Goal: Task Accomplishment & Management: Use online tool/utility

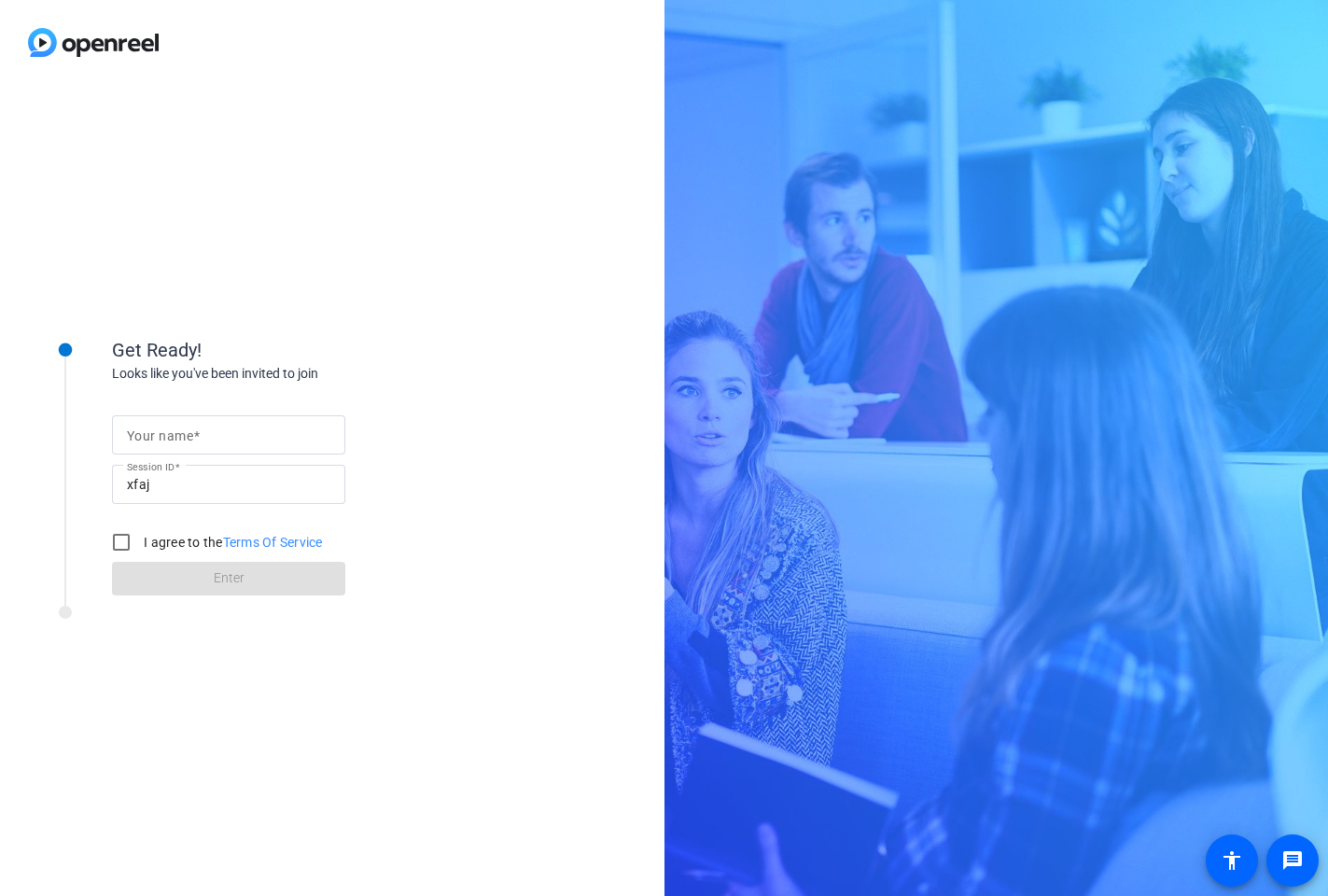
click at [246, 428] on input "Your name" at bounding box center [228, 434] width 204 height 23
drag, startPoint x: 0, startPoint y: 0, endPoint x: 246, endPoint y: 428, distance: 493.7
click at [246, 428] on input "Your name" at bounding box center [228, 434] width 204 height 23
type input "[PERSON_NAME]"
click at [120, 545] on input "I agree to the Terms Of Service" at bounding box center [121, 542] width 38 height 38
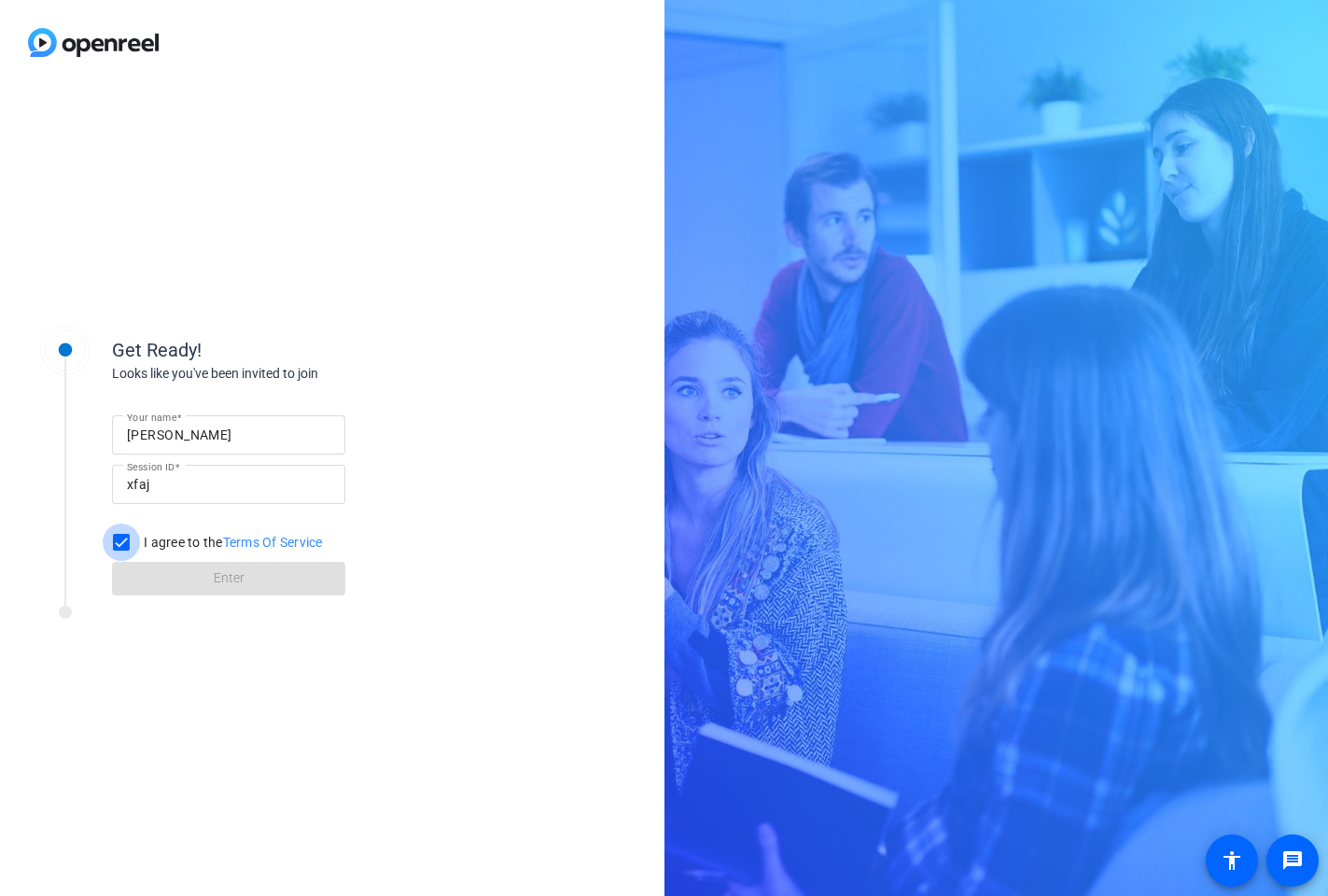
checkbox input "true"
click at [171, 580] on span at bounding box center [228, 579] width 234 height 45
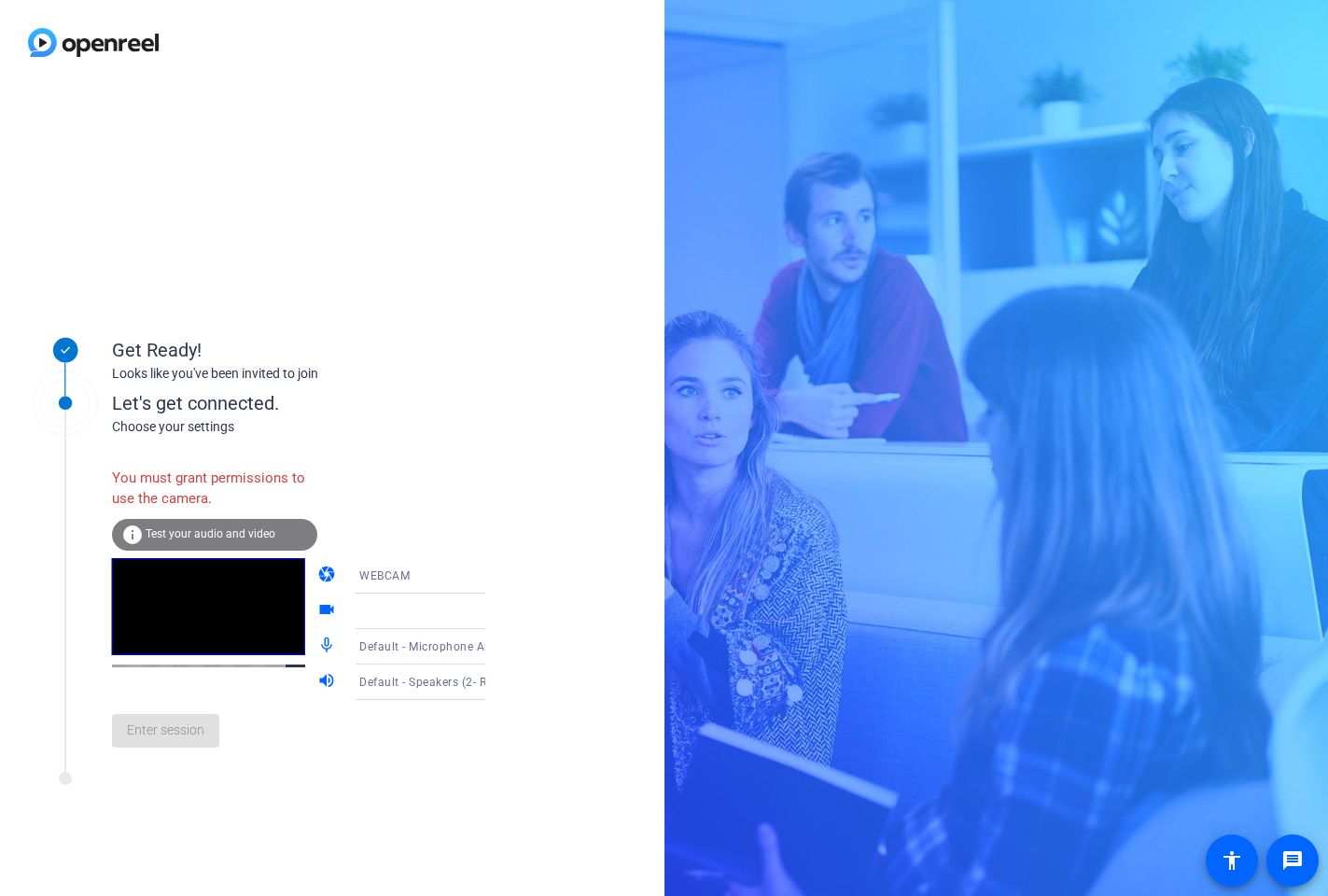
click at [493, 574] on icon at bounding box center [504, 576] width 23 height 23
click at [466, 574] on body "Accessibility Screen-Reader Guide, Feedback, and Issue Reporting | New window G…" at bounding box center [664, 448] width 1328 height 896
drag, startPoint x: 466, startPoint y: 574, endPoint x: 375, endPoint y: 612, distance: 98.6
click at [375, 612] on span "WEBCAM" at bounding box center [358, 612] width 50 height 23
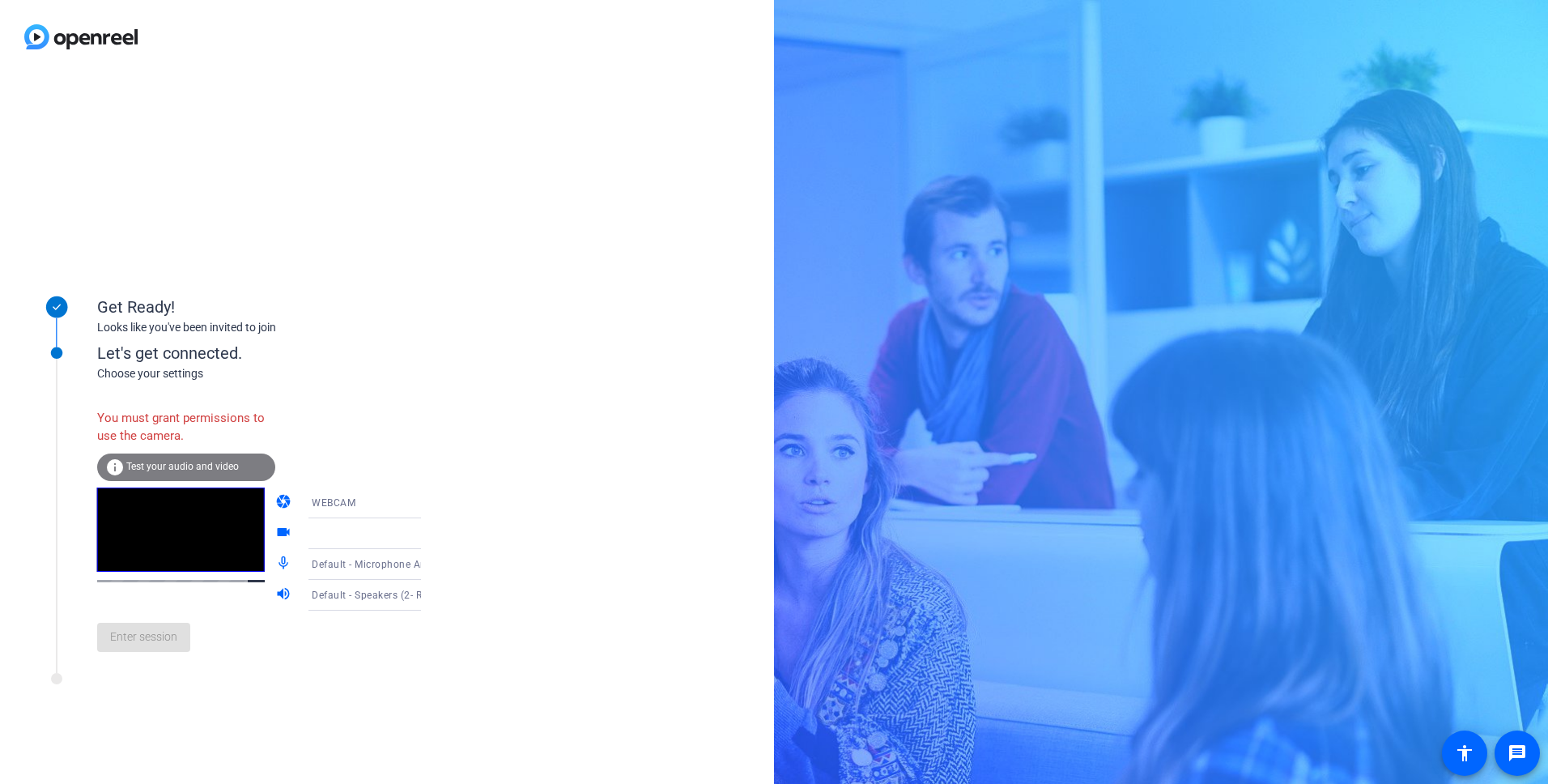
drag, startPoint x: 1124, startPoint y: 4, endPoint x: 395, endPoint y: 505, distance: 884.6
click at [428, 505] on icon at bounding box center [437, 503] width 20 height 20
click at [321, 569] on span "DESKTOP" at bounding box center [312, 567] width 46 height 20
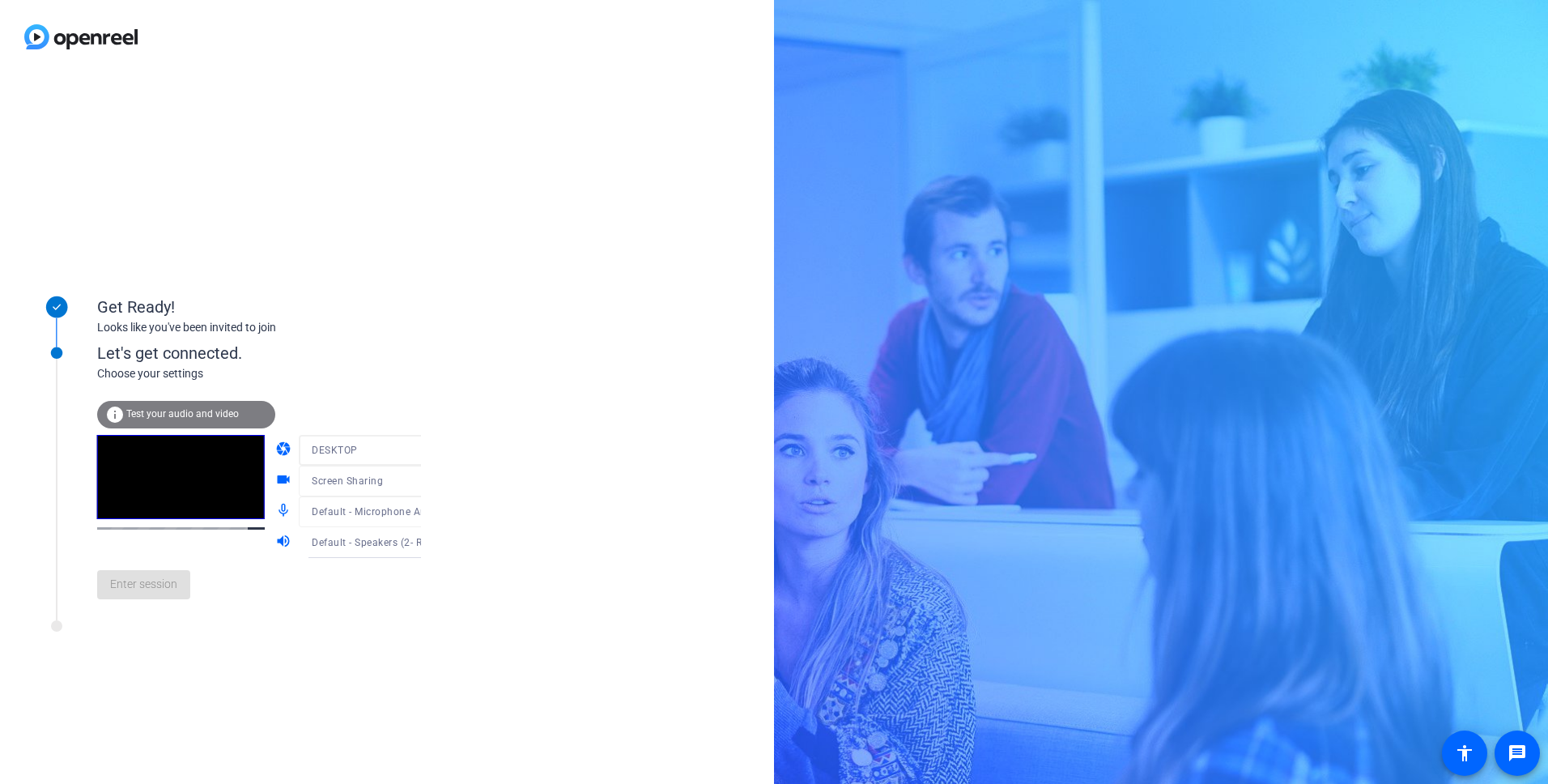
click at [914, 288] on div "Get Ready! Looks like you've been invited to join Let's get connected. Choose y…" at bounding box center [774, 392] width 1548 height 784
click at [141, 567] on span at bounding box center [143, 585] width 93 height 39
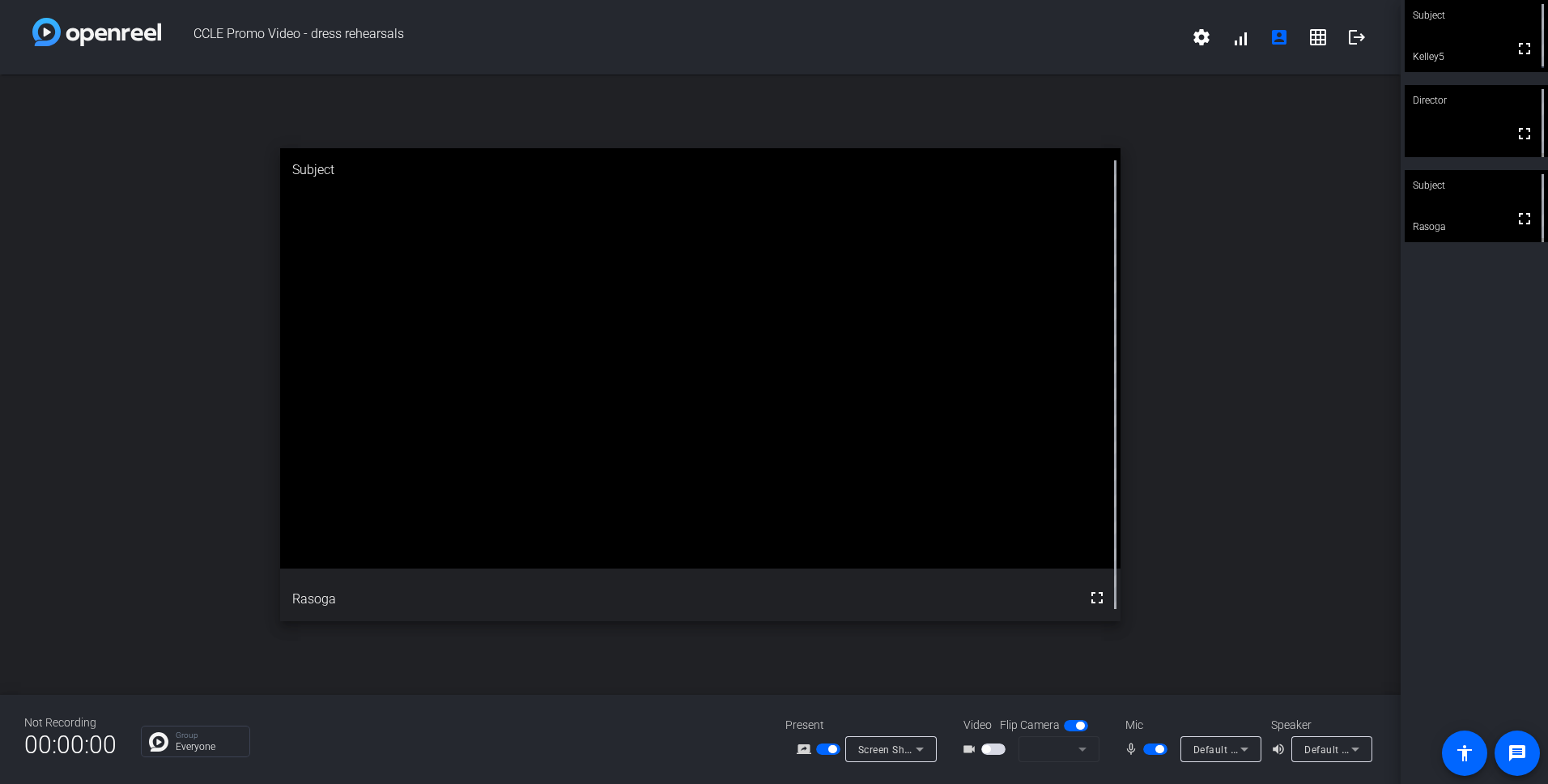
click at [915, 747] on icon at bounding box center [920, 749] width 20 height 20
click at [912, 681] on span "Screen Sharing" at bounding box center [887, 687] width 70 height 20
click at [912, 681] on div "open_in_new Subject fullscreen Rasoga" at bounding box center [700, 384] width 1401 height 620
click at [1151, 40] on mat-icon "logout" at bounding box center [1357, 37] width 20 height 20
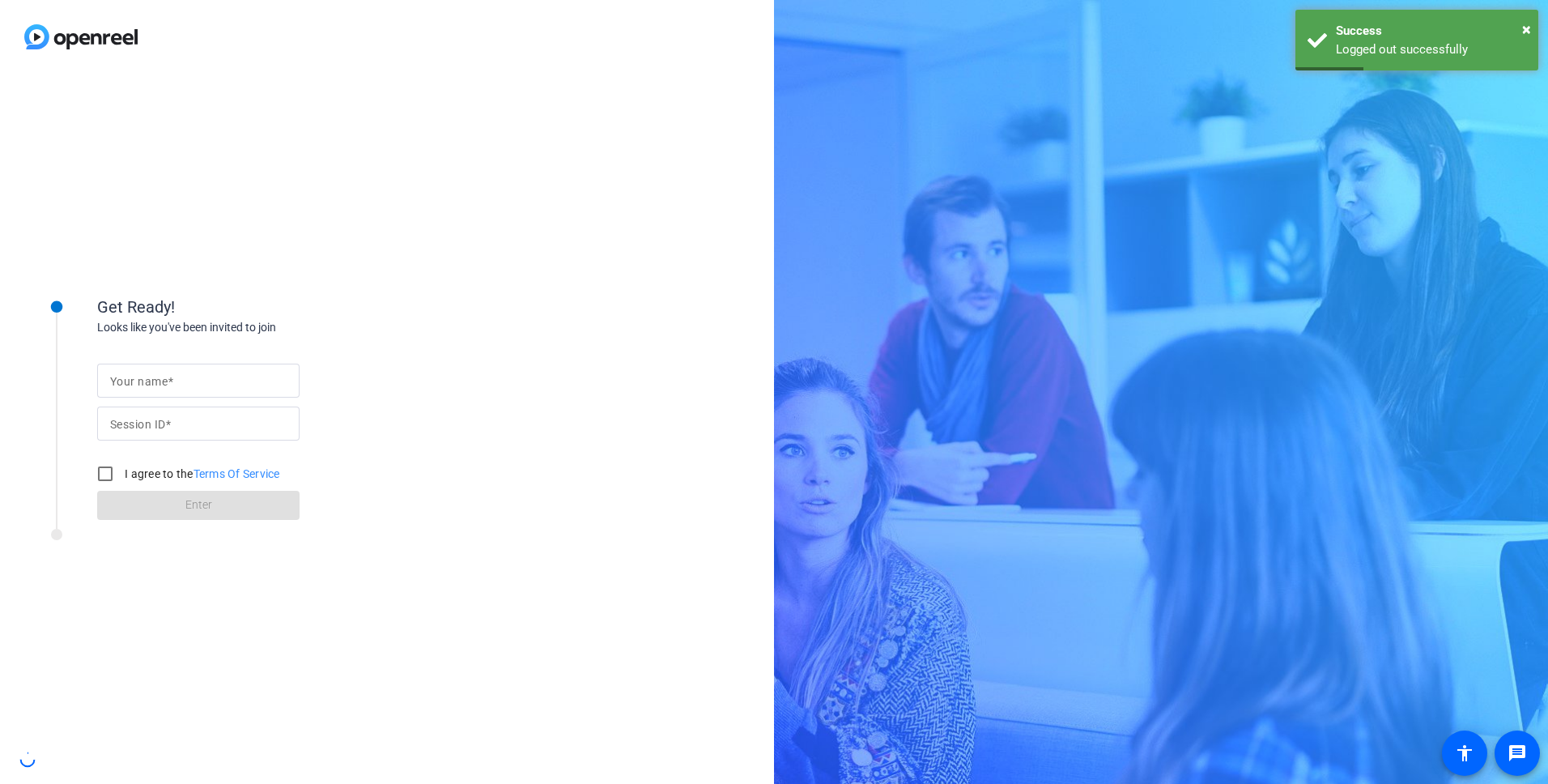
click at [194, 383] on input "Your name" at bounding box center [198, 380] width 177 height 20
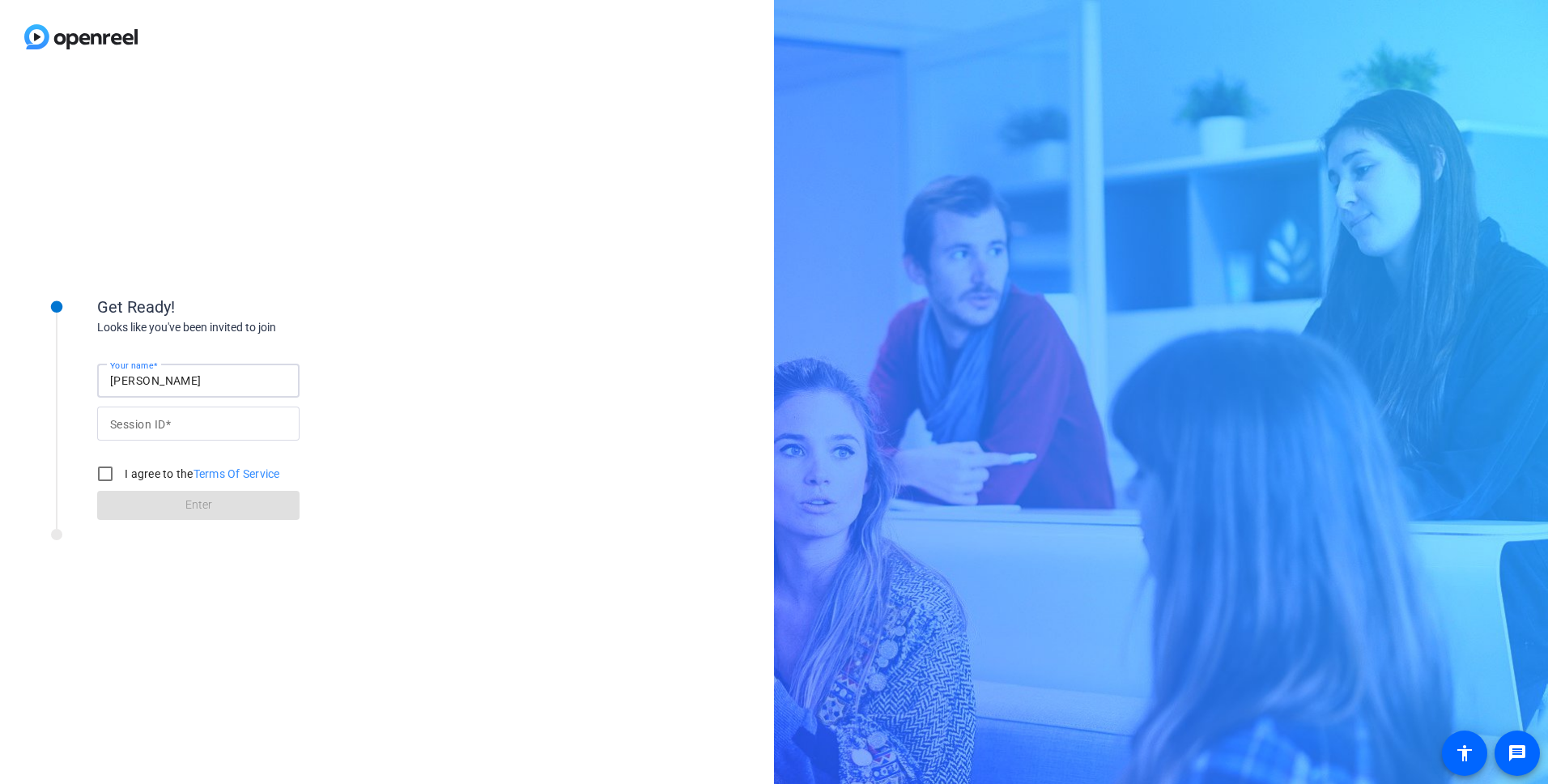
type input "[PERSON_NAME]"
click at [159, 420] on input "Session ID" at bounding box center [198, 423] width 177 height 20
type input "xfaj"
click at [95, 470] on input "I agree to the Terms Of Service" at bounding box center [105, 474] width 33 height 33
checkbox input "true"
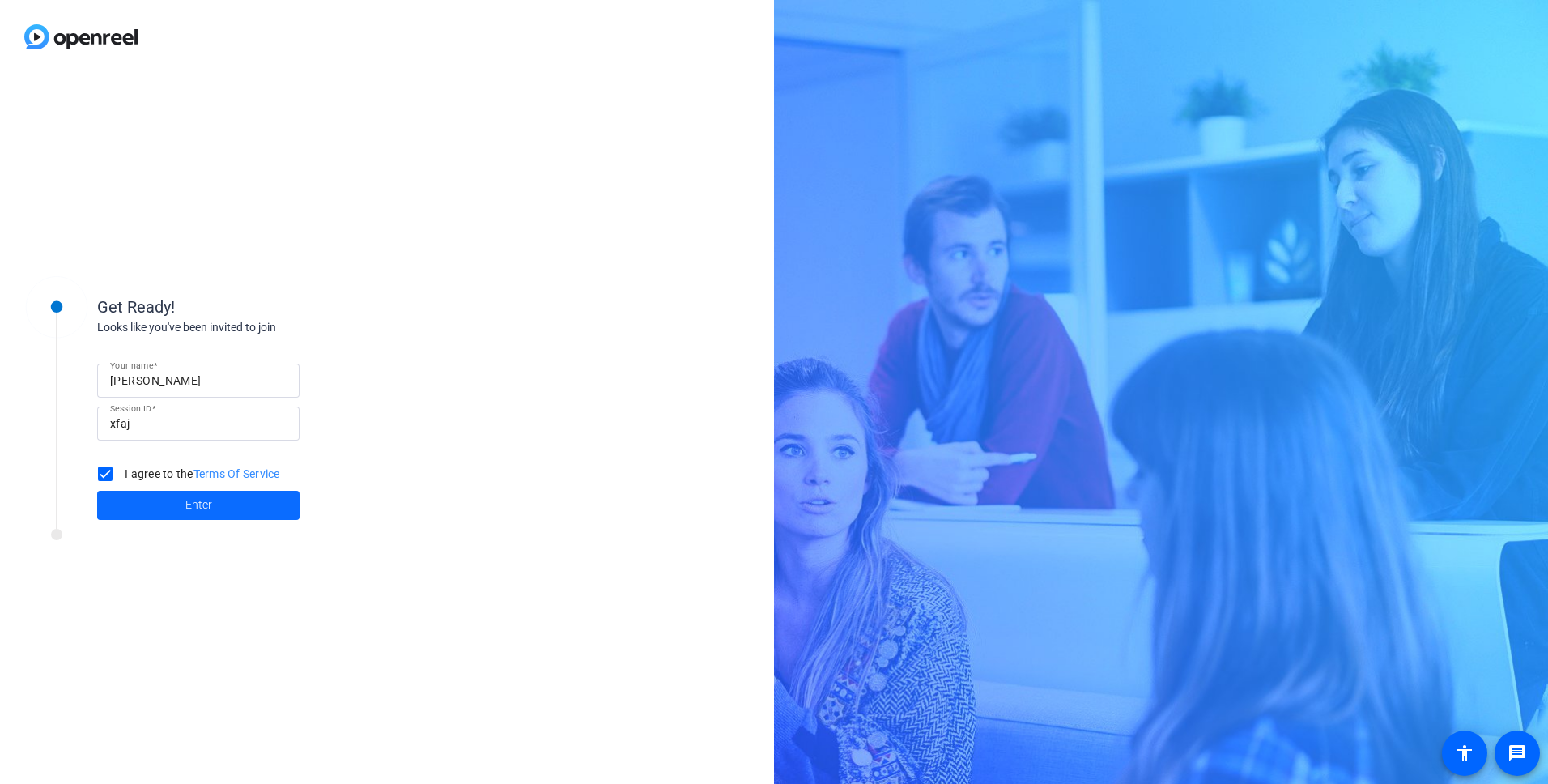
click at [120, 500] on span at bounding box center [198, 506] width 203 height 39
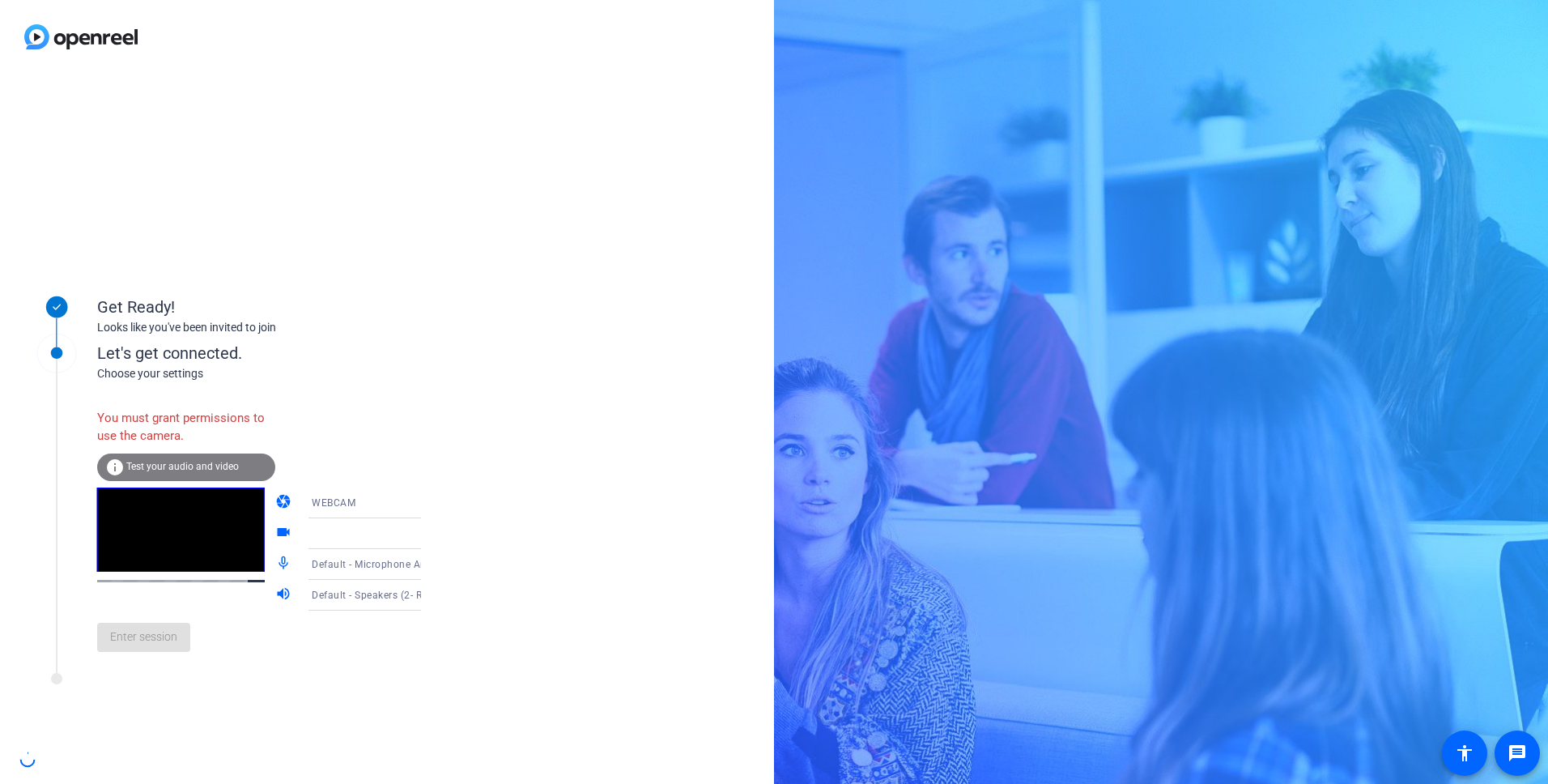
click at [428, 507] on icon at bounding box center [437, 503] width 20 height 20
click at [318, 563] on span "DESKTOP" at bounding box center [312, 567] width 46 height 20
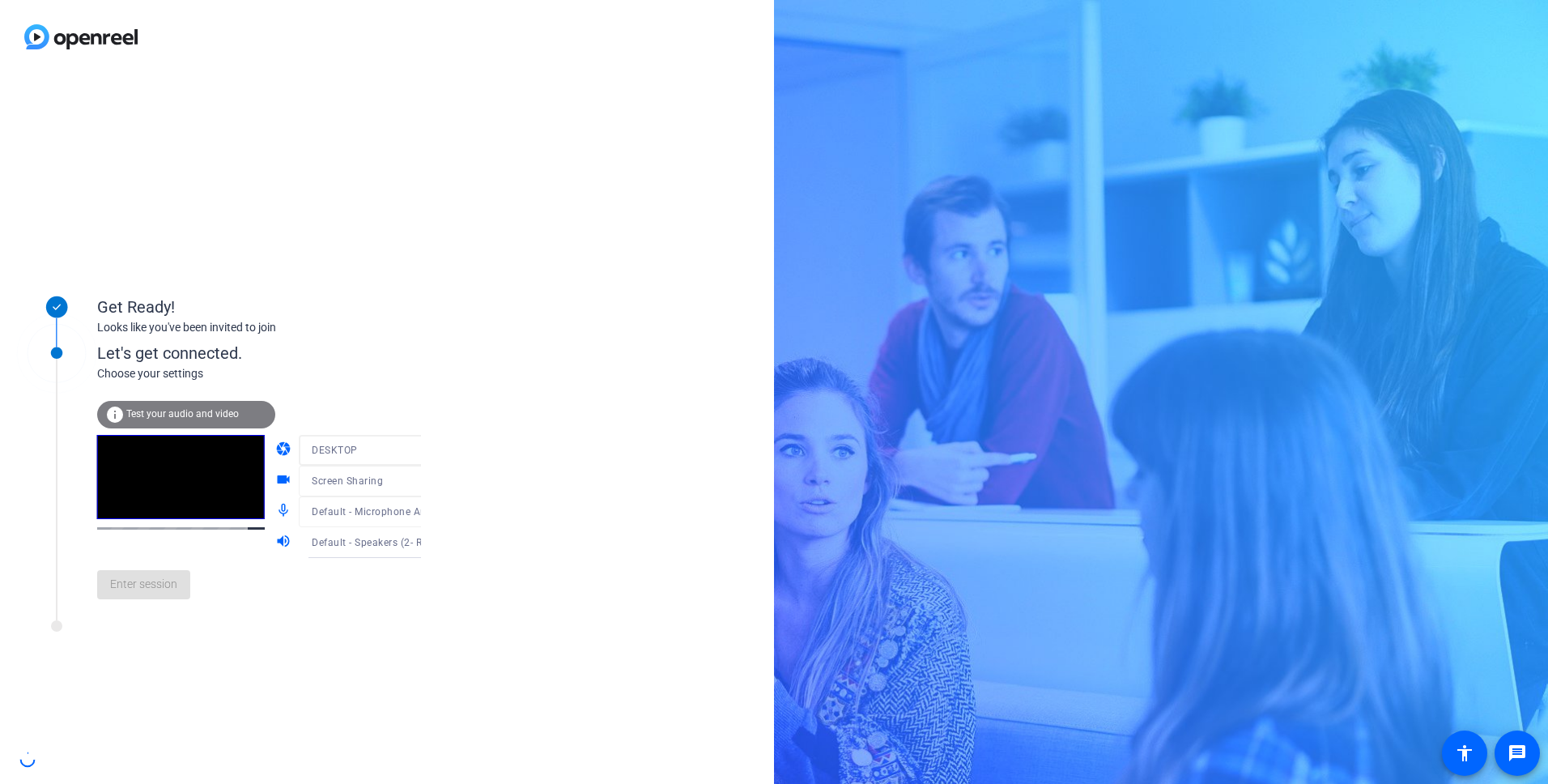
click at [920, 291] on div "Get Ready! Looks like you've been invited to join Let's get connected. Choose y…" at bounding box center [774, 392] width 1548 height 784
click at [153, 593] on span "Enter session" at bounding box center [143, 584] width 68 height 17
click at [153, 593] on div "Get Ready! Looks like you've been invited to join Let's get connected. Choose y…" at bounding box center [387, 428] width 774 height 710
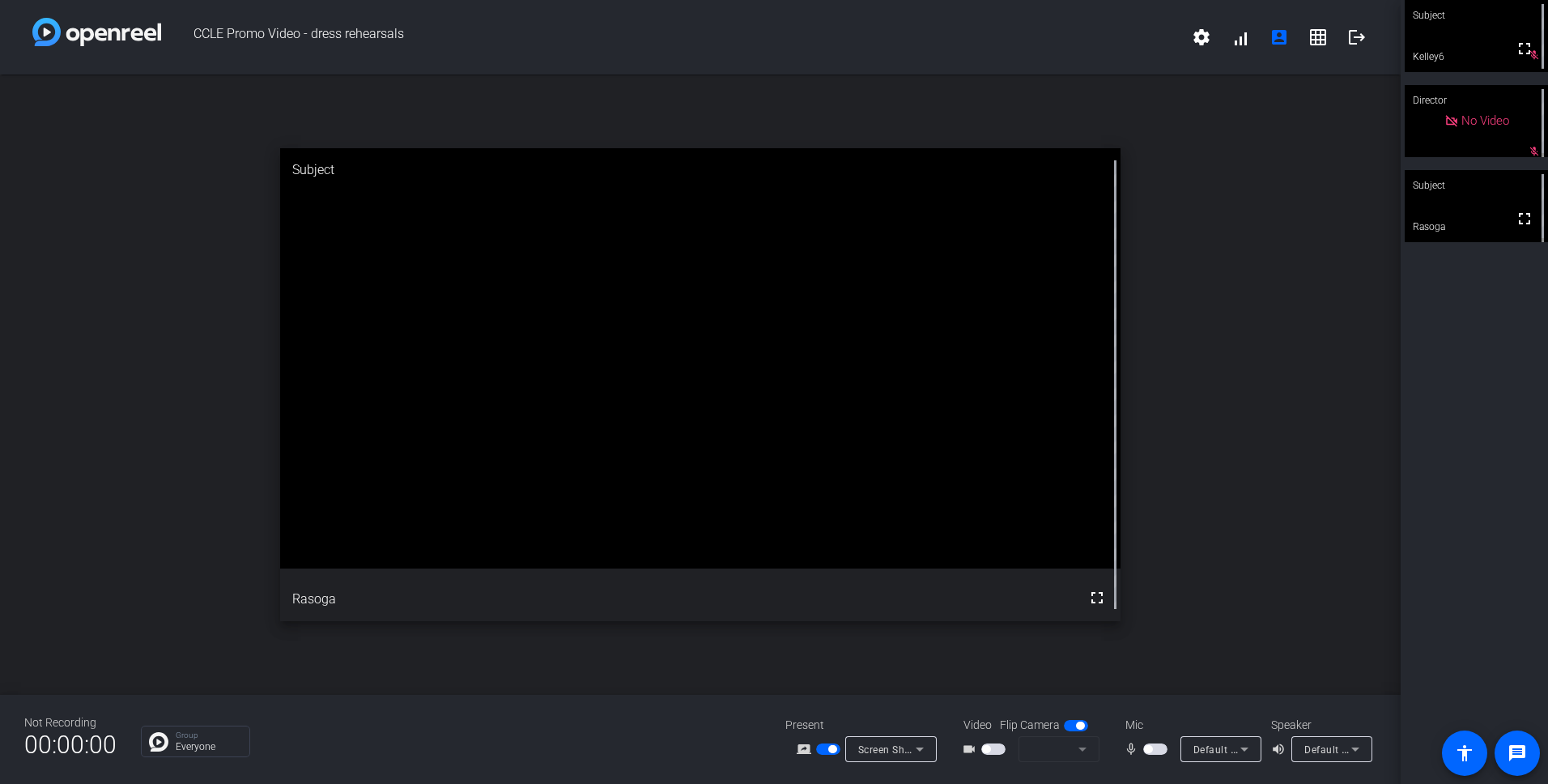
click at [1148, 749] on span "button" at bounding box center [1148, 749] width 8 height 8
click at [1148, 749] on span "button" at bounding box center [1156, 749] width 24 height 11
click at [1149, 752] on span "button" at bounding box center [1156, 749] width 24 height 11
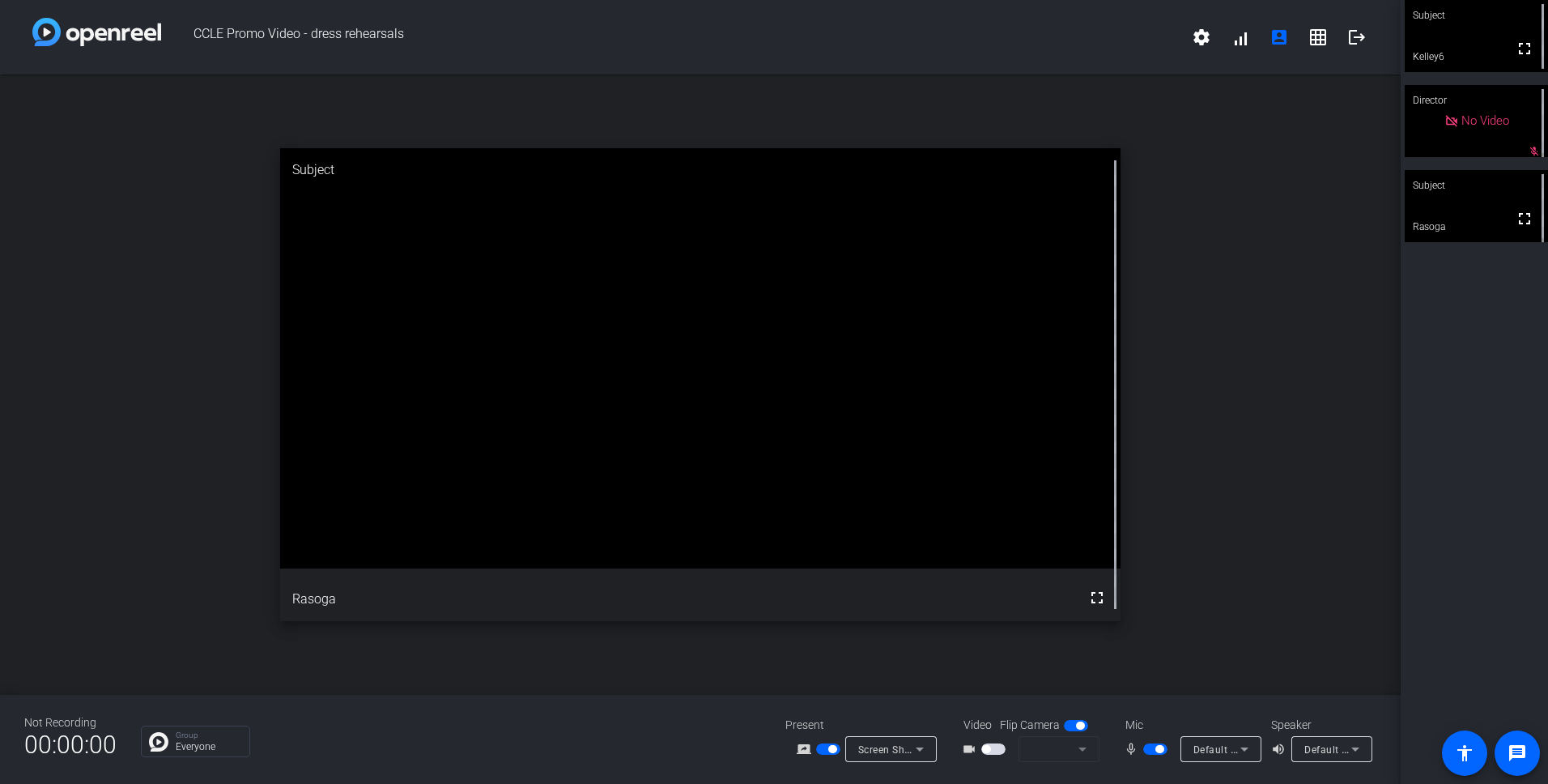
click at [1149, 752] on span "button" at bounding box center [1156, 749] width 24 height 11
click at [1149, 752] on button "button" at bounding box center [1156, 749] width 24 height 11
click at [1149, 749] on span "button" at bounding box center [1148, 749] width 8 height 8
click at [1084, 751] on mat-form-field at bounding box center [1059, 749] width 81 height 26
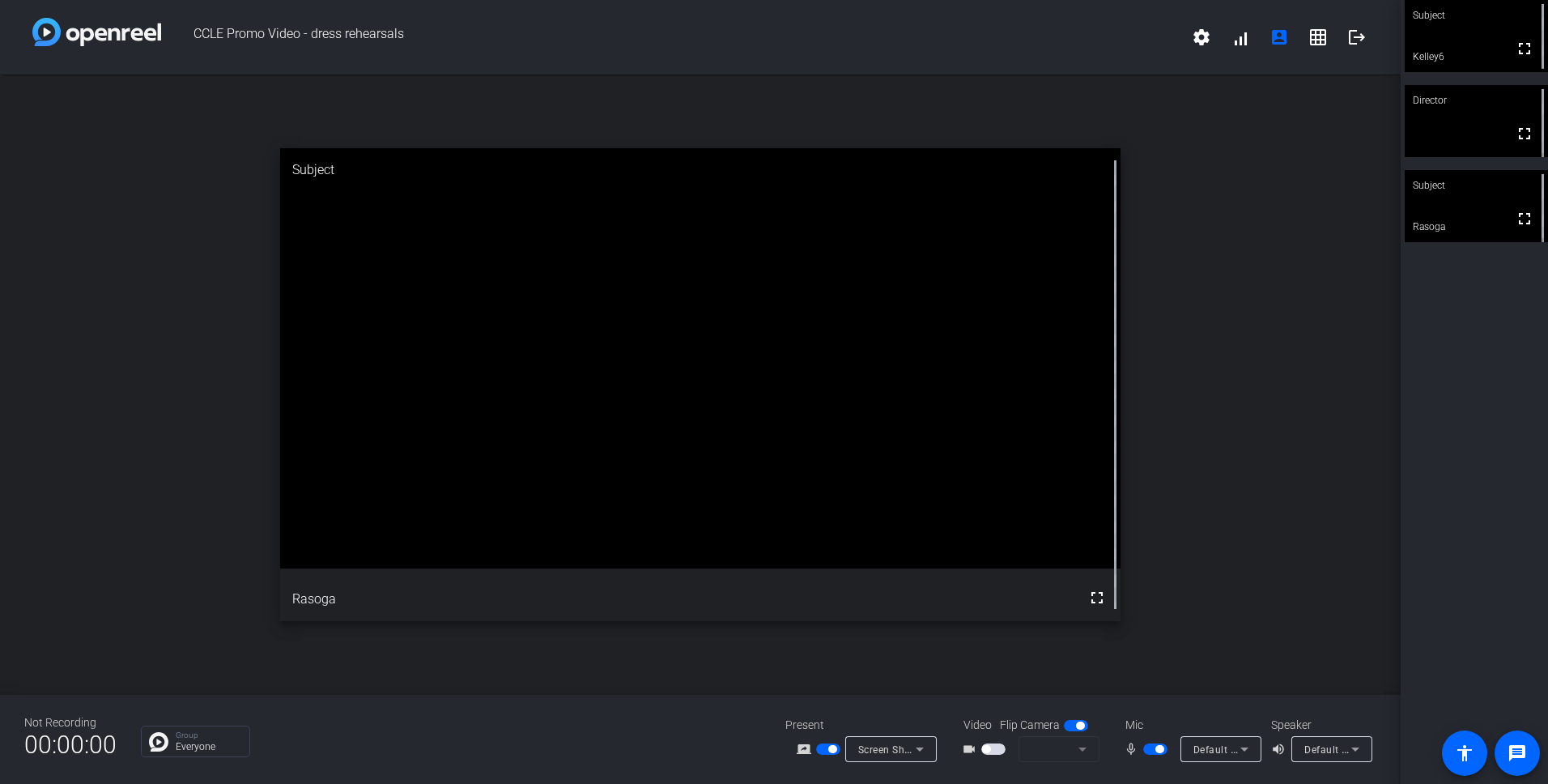
click at [997, 748] on span "button" at bounding box center [993, 749] width 24 height 11
click at [990, 748] on span "button" at bounding box center [986, 749] width 8 height 8
click at [1005, 747] on span "button" at bounding box center [993, 749] width 24 height 11
click at [981, 749] on span "button" at bounding box center [993, 749] width 24 height 11
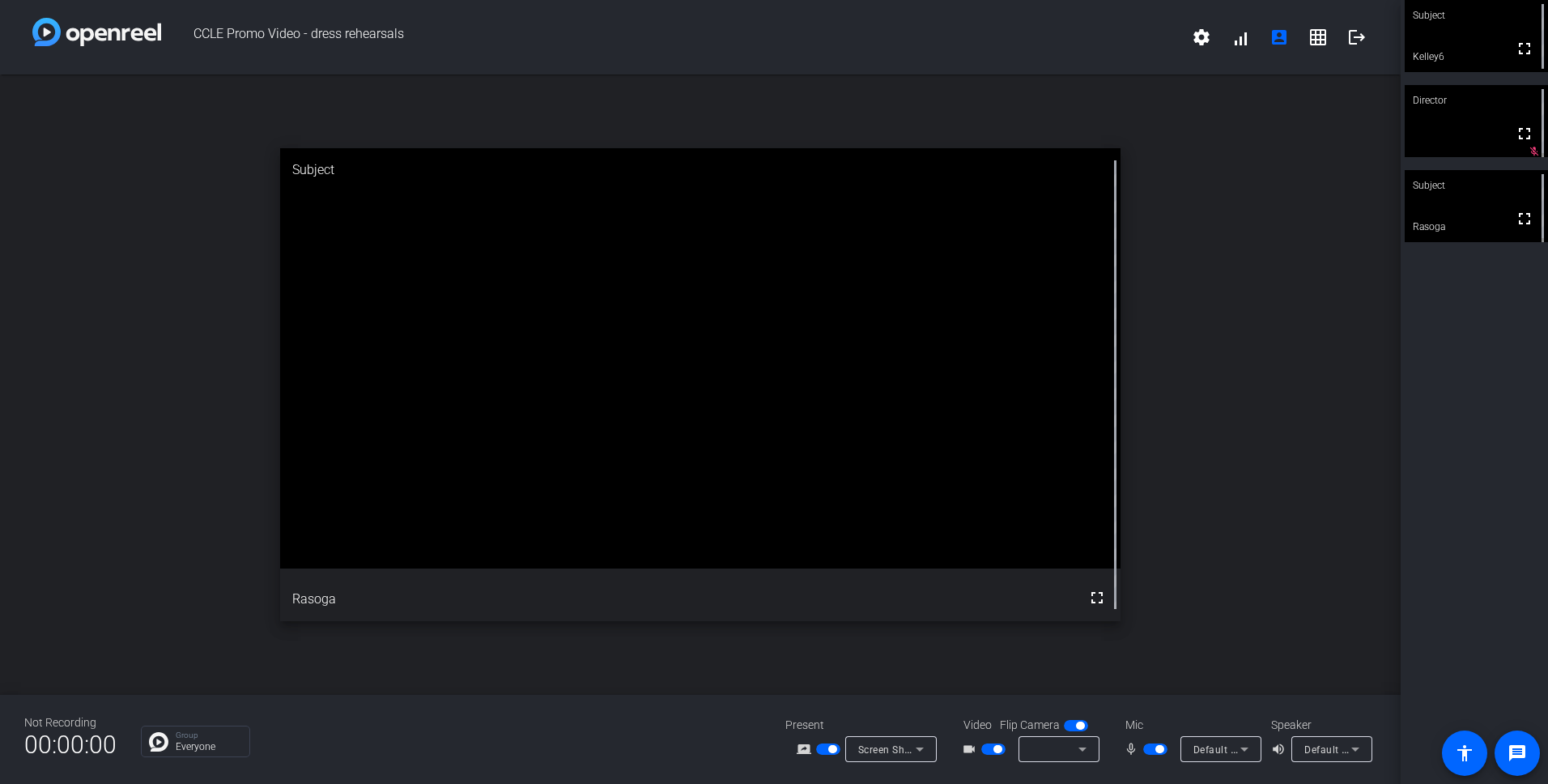
click at [981, 749] on span "button" at bounding box center [993, 749] width 24 height 11
